Goal: Task Accomplishment & Management: Complete application form

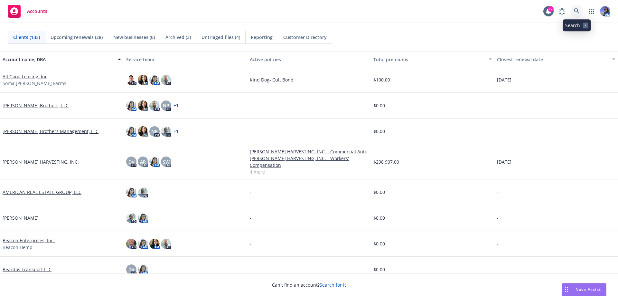
click at [574, 15] on link at bounding box center [576, 11] width 13 height 13
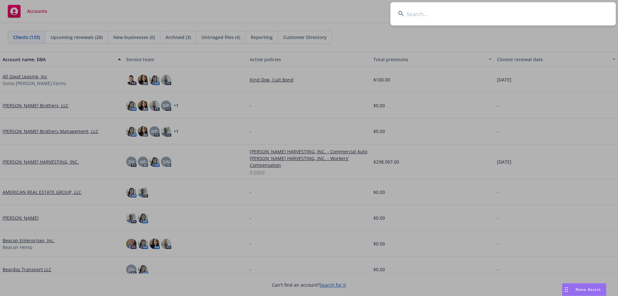
click at [403, 14] on icon at bounding box center [401, 14] width 6 height 6
click at [405, 14] on input at bounding box center [502, 13] width 225 height 23
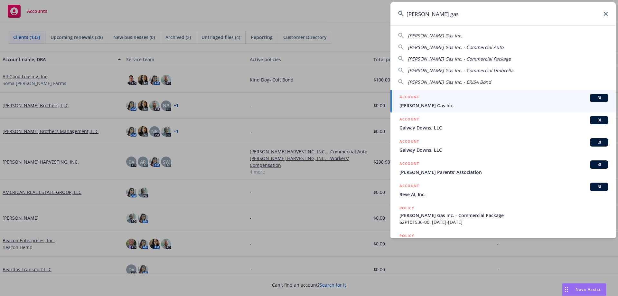
type input "[PERSON_NAME] gas"
click at [424, 104] on span "[PERSON_NAME] Gas Inc." at bounding box center [503, 105] width 208 height 7
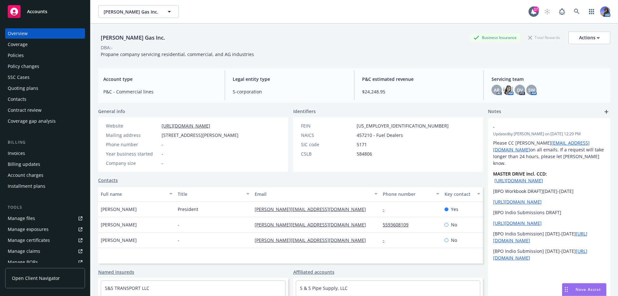
click at [25, 58] on div "Policies" at bounding box center [45, 55] width 75 height 10
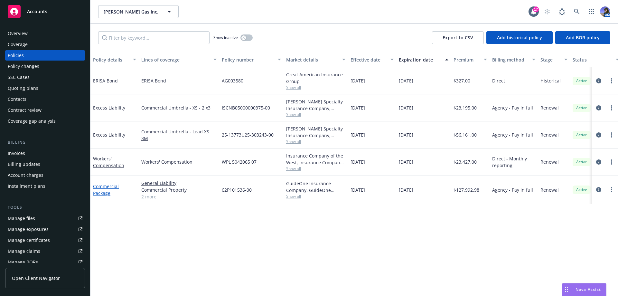
click at [103, 185] on link "Commercial Package" at bounding box center [106, 189] width 26 height 13
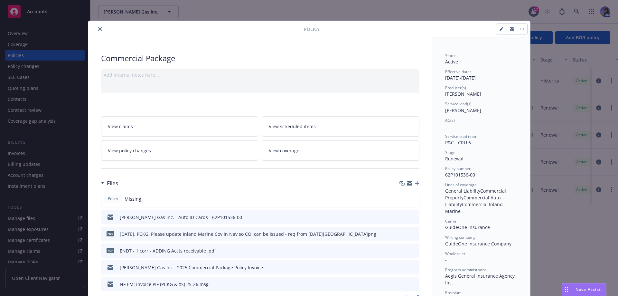
click at [157, 155] on link "View policy changes" at bounding box center [179, 150] width 157 height 20
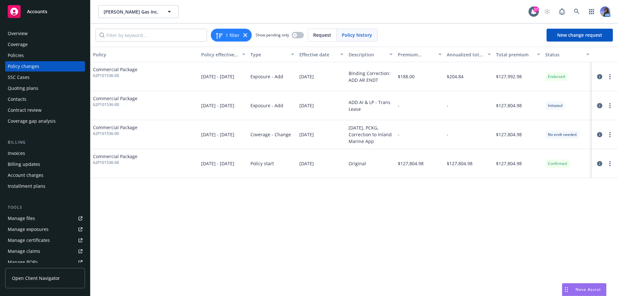
click at [601, 106] on icon "circleInformation" at bounding box center [599, 105] width 5 height 5
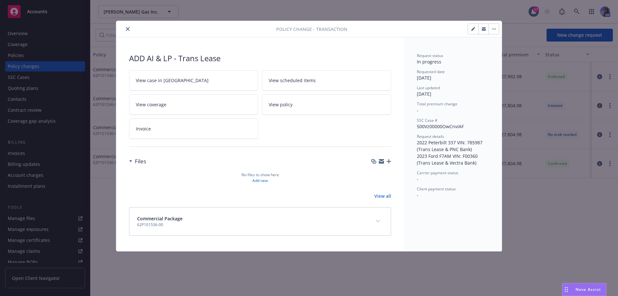
click at [495, 32] on button "button" at bounding box center [493, 29] width 10 height 10
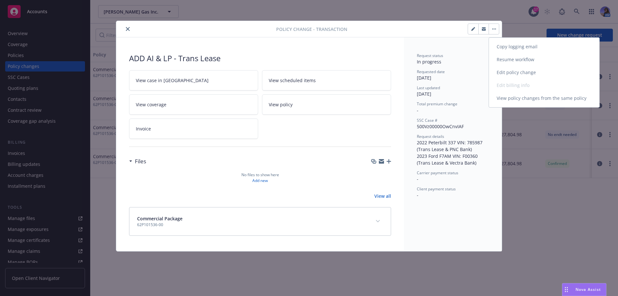
click at [511, 64] on link "Resume workflow" at bounding box center [544, 59] width 110 height 13
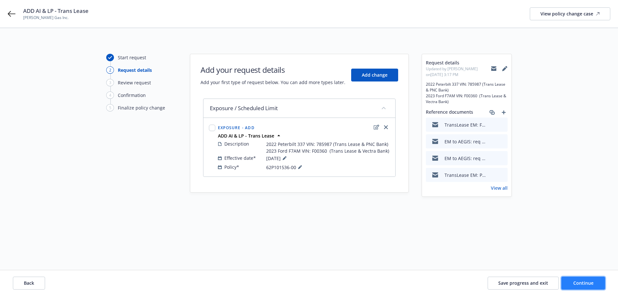
click at [581, 287] on button "Continue" at bounding box center [583, 282] width 44 height 13
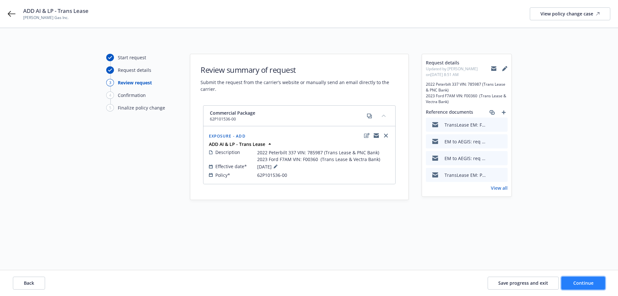
click at [571, 282] on button "Continue" at bounding box center [583, 282] width 44 height 13
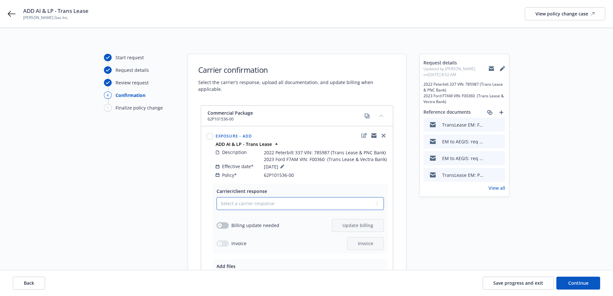
click at [248, 199] on select "Select a carrier response Accepted Accepted with revision No endorsement needed…" at bounding box center [299, 203] width 167 height 13
select select "ACCEPTED"
click at [216, 197] on select "Select a carrier response Accepted Accepted with revision No endorsement needed…" at bounding box center [299, 203] width 167 height 13
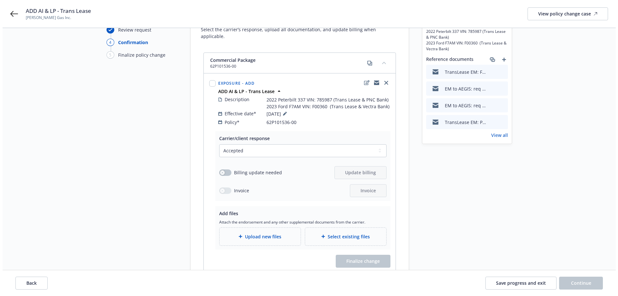
scroll to position [64, 0]
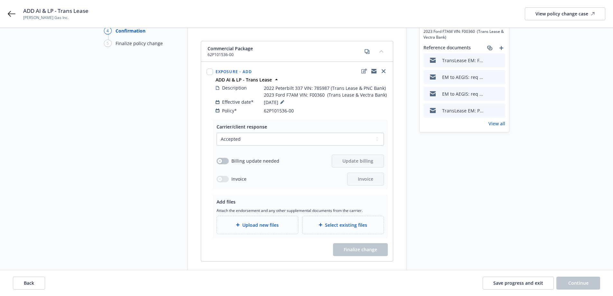
click at [252, 221] on span "Upload new files" at bounding box center [260, 224] width 36 height 7
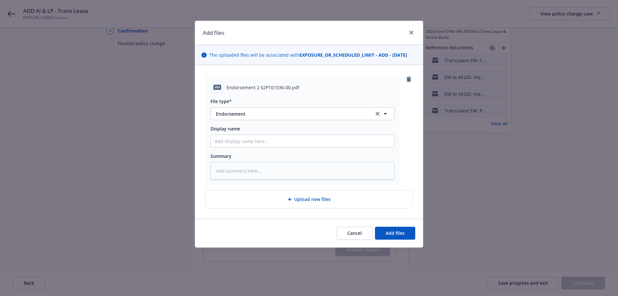
type textarea "x"
